Goal: Task Accomplishment & Management: Manage account settings

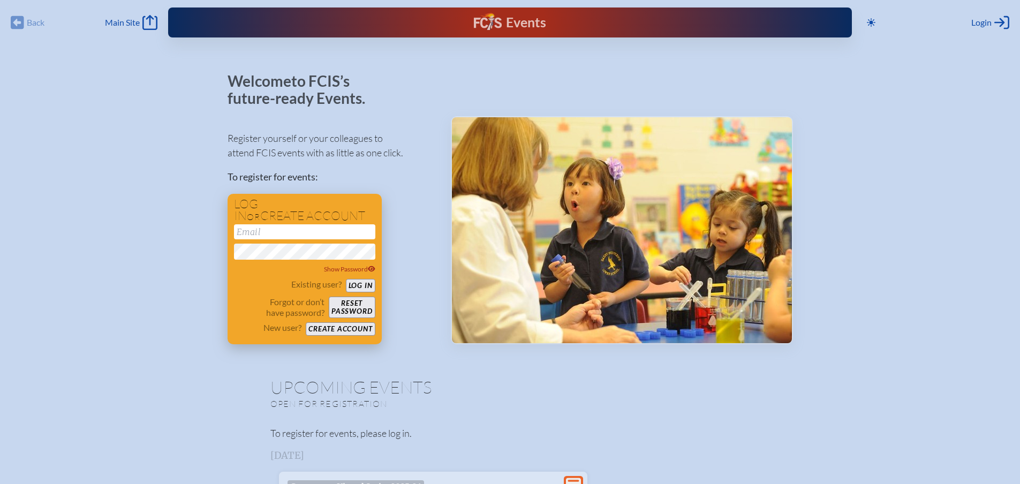
click at [269, 229] on input "email" at bounding box center [304, 231] width 141 height 15
type input "[EMAIL_ADDRESS][DOMAIN_NAME]"
click at [356, 284] on button "Log in" at bounding box center [360, 285] width 29 height 13
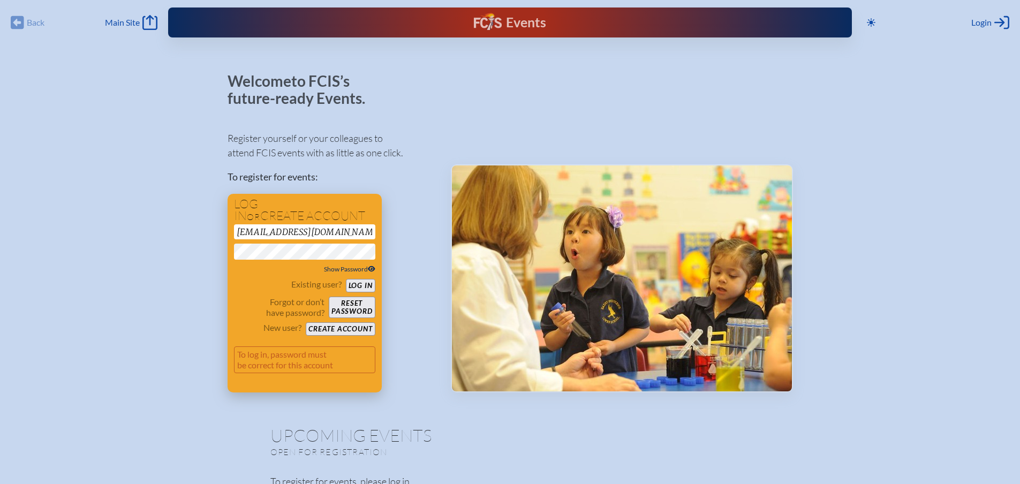
click at [336, 267] on span "Show Password" at bounding box center [349, 269] width 51 height 8
click at [346, 235] on input "[EMAIL_ADDRESS][DOMAIN_NAME]" at bounding box center [304, 231] width 141 height 15
